Goal: Task Accomplishment & Management: Manage account settings

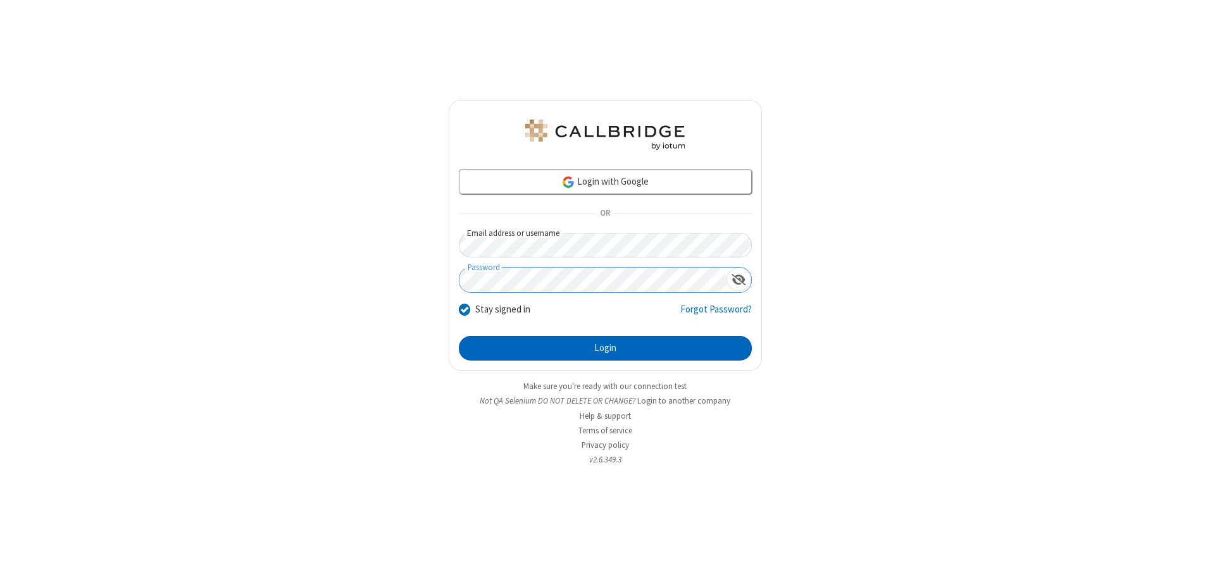
click at [605, 348] on button "Login" at bounding box center [605, 348] width 293 height 25
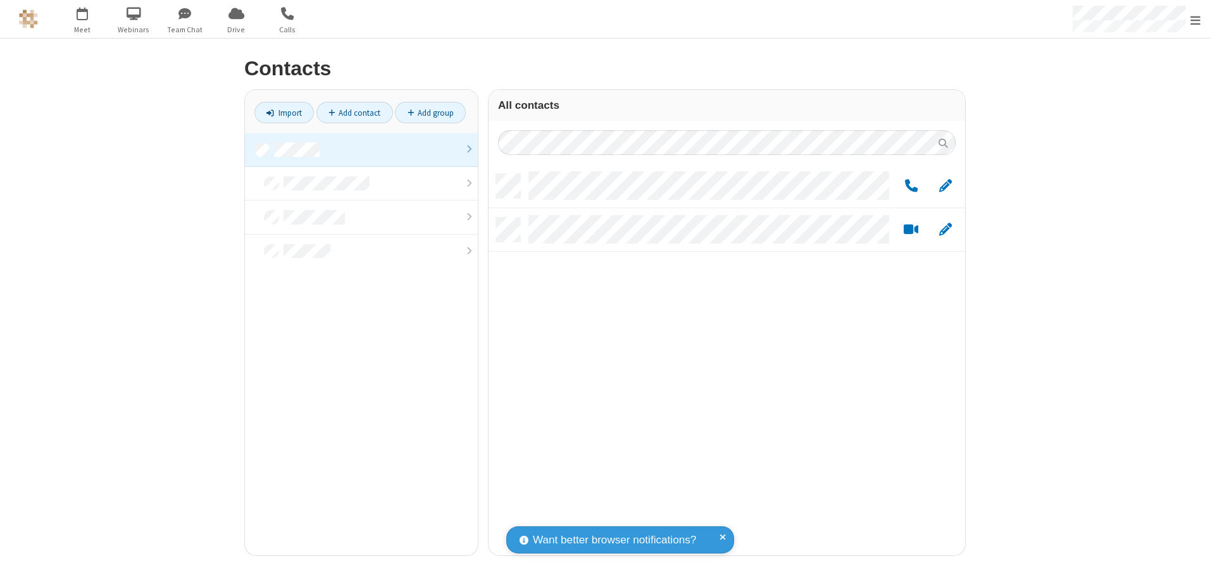
scroll to position [381, 467]
click at [361, 149] on link at bounding box center [361, 150] width 233 height 34
click at [430, 113] on link "Add group" at bounding box center [430, 113] width 71 height 22
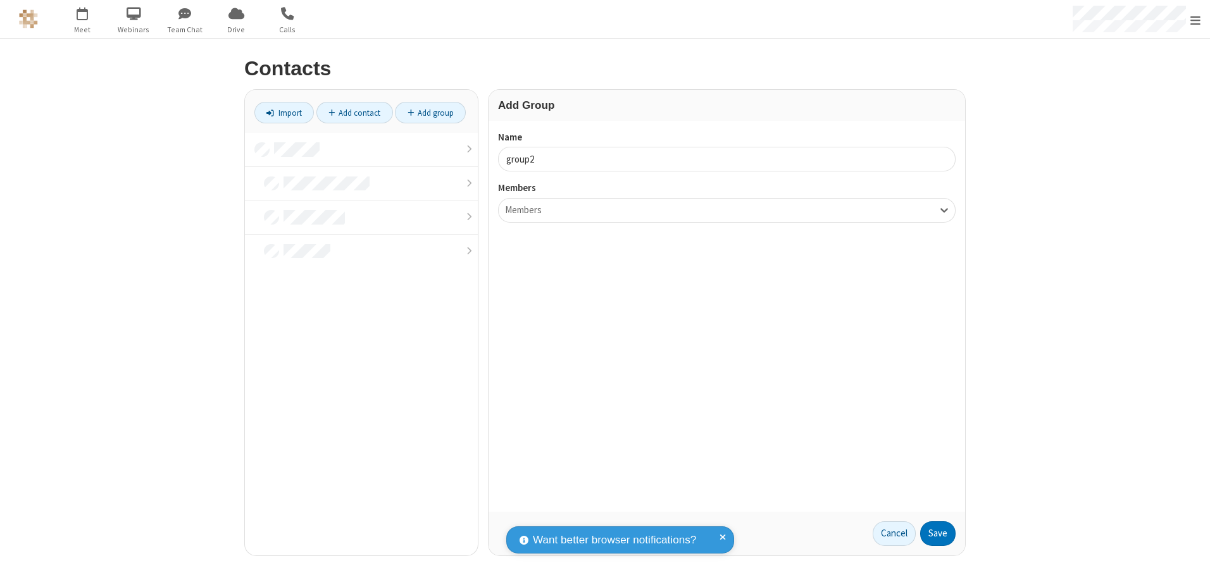
type input "group2"
type input "name19"
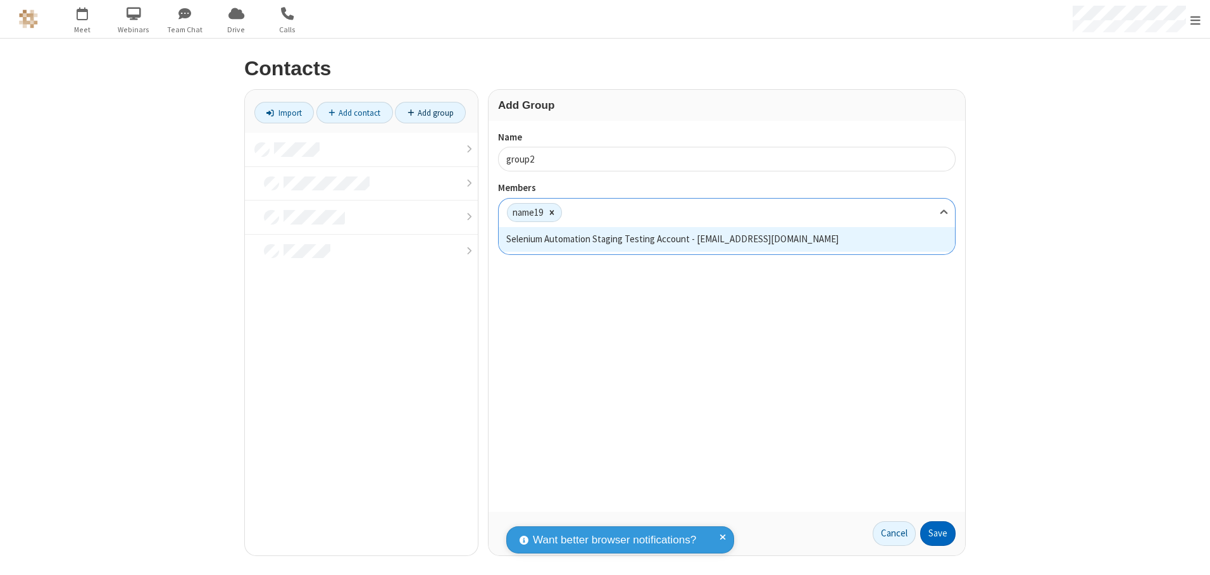
click at [938, 533] on button "Save" at bounding box center [937, 533] width 35 height 25
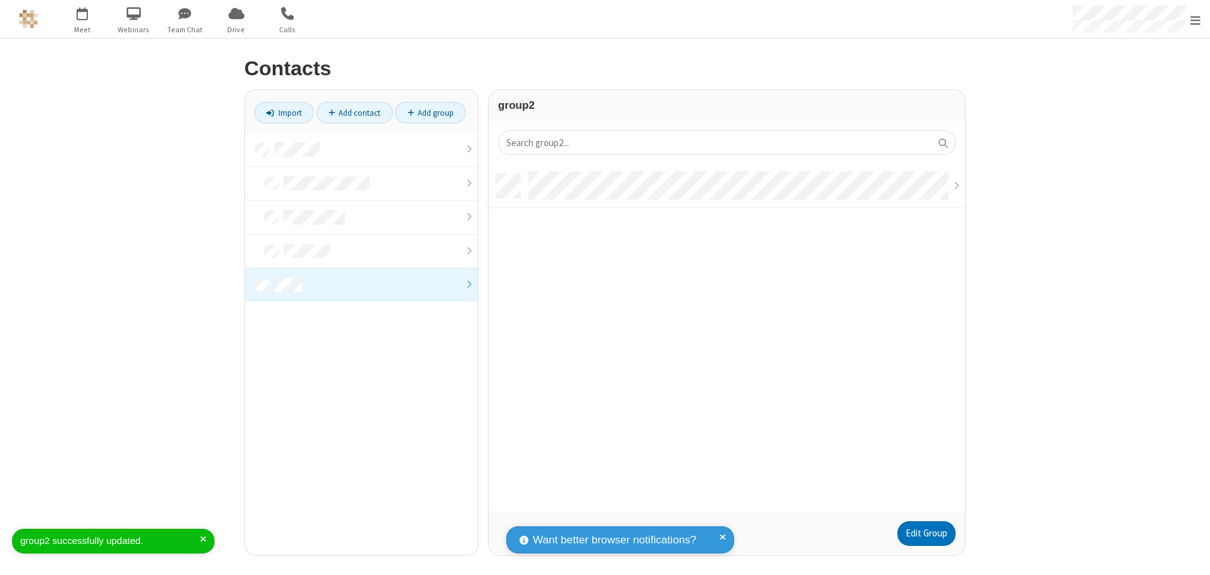
scroll to position [338, 467]
click at [925, 533] on link "Edit Group" at bounding box center [926, 533] width 58 height 25
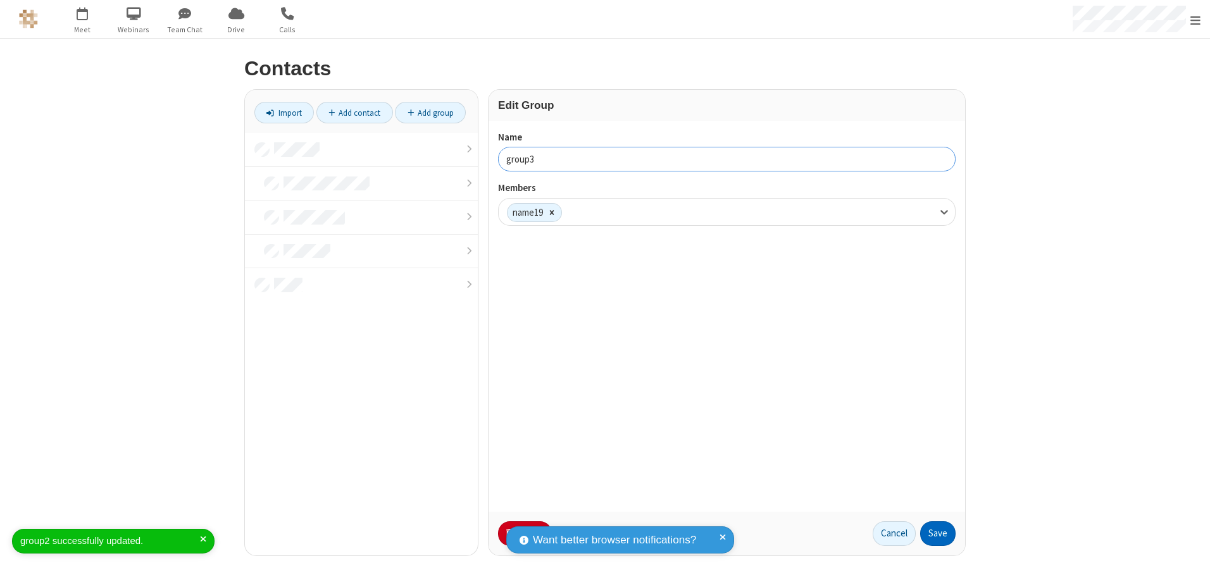
type input "group3"
click at [938, 533] on button "Save" at bounding box center [937, 533] width 35 height 25
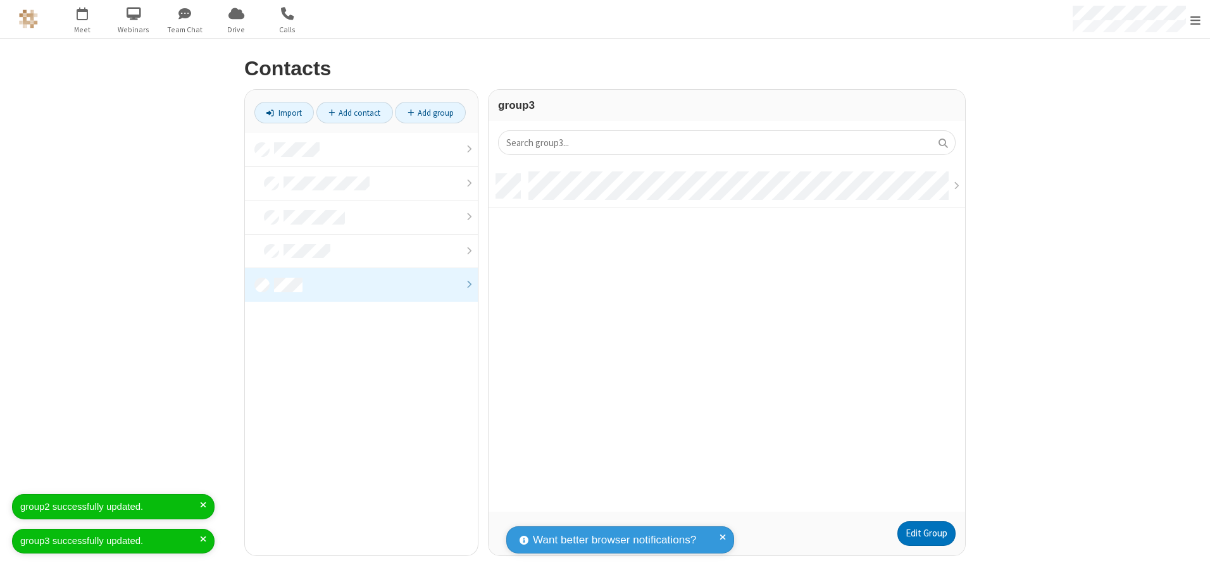
scroll to position [338, 467]
